Goal: Navigation & Orientation: Find specific page/section

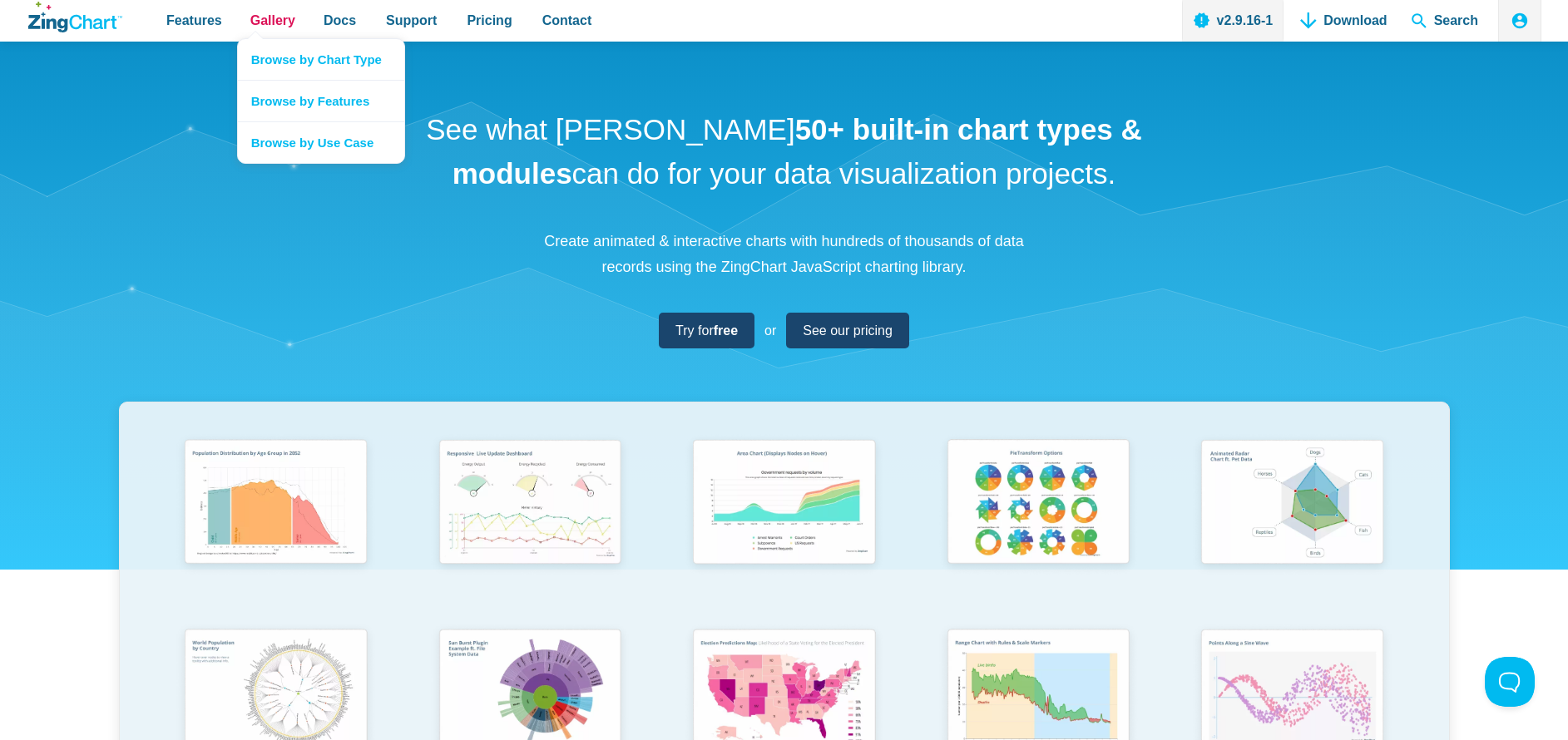
click at [272, 26] on span "Gallery" at bounding box center [273, 20] width 45 height 23
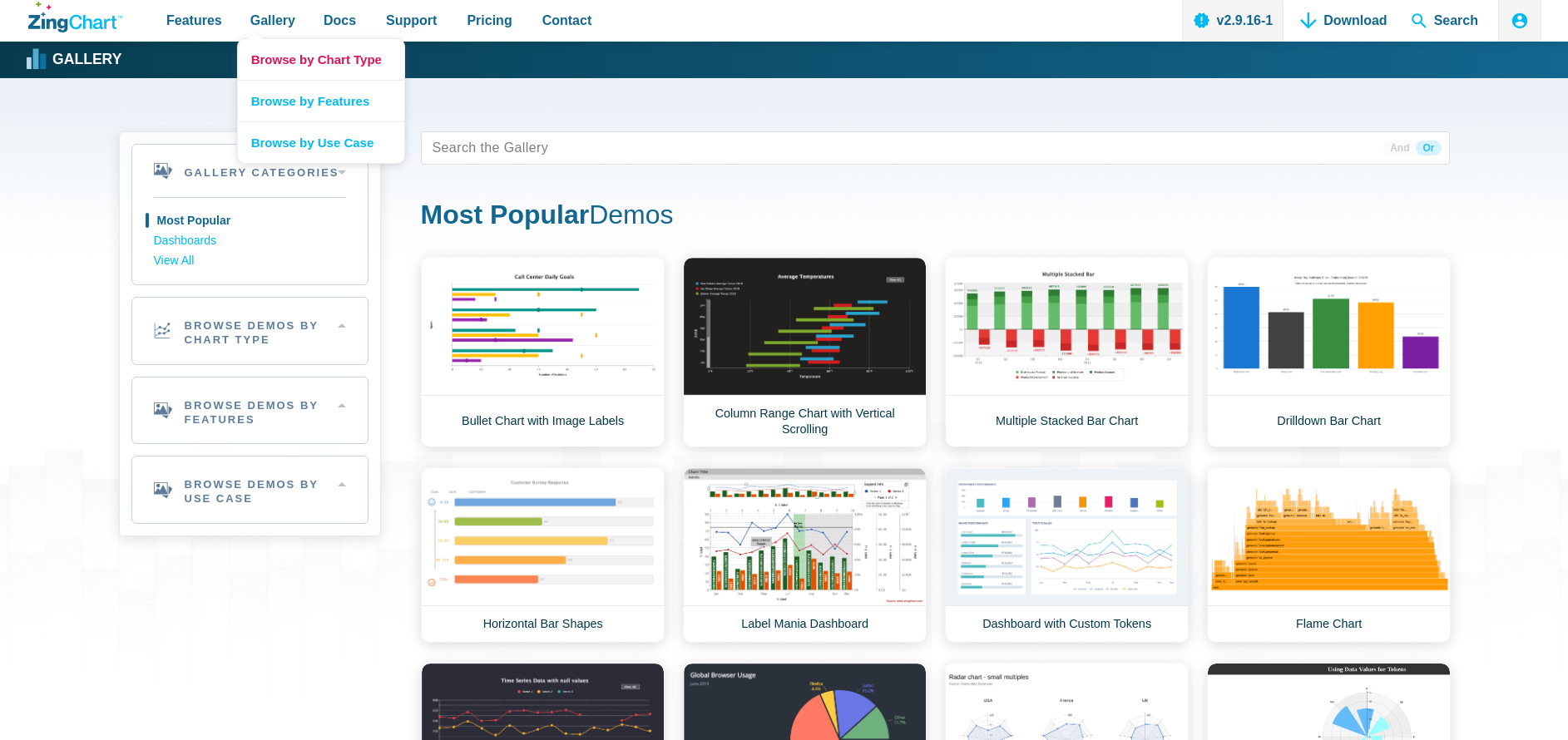
click at [281, 52] on link "Browse by Chart Type" at bounding box center [321, 59] width 166 height 41
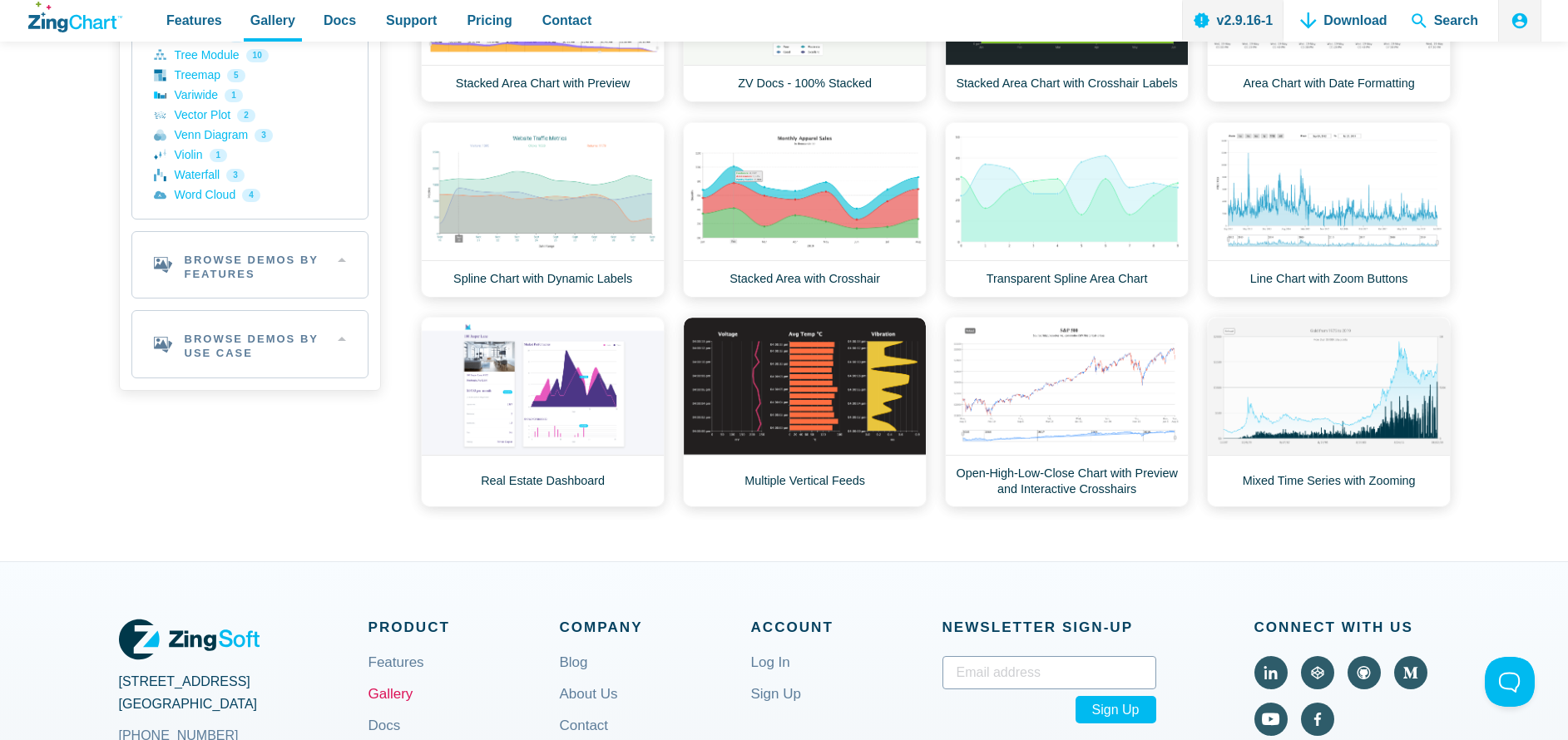
scroll to position [831, 0]
